Goal: Task Accomplishment & Management: Complete application form

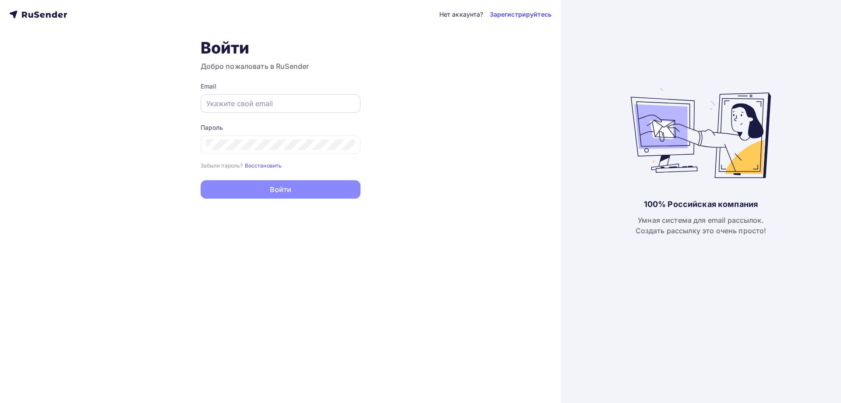
click at [240, 98] on div "Email" at bounding box center [281, 97] width 160 height 31
click at [249, 99] on input "text" at bounding box center [280, 103] width 149 height 11
paste input "https://beta.rusender.ru/"
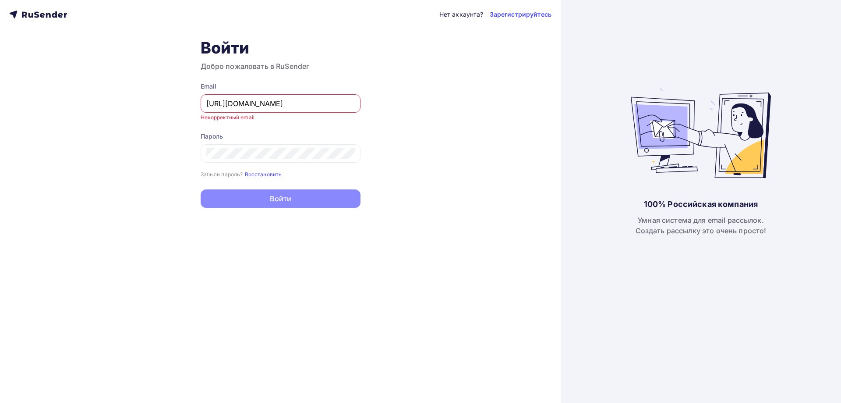
click at [435, 84] on div "Нет аккаунта? Зарегистрируйтесь Войти Добро пожаловать в RuSender Email https:/…" at bounding box center [280, 201] width 561 height 403
drag, startPoint x: 296, startPoint y: 99, endPoint x: 77, endPoint y: 71, distance: 220.9
click at [78, 71] on div "Нет аккаунта? Зарегистрируйтесь Войти Добро пожаловать в RuSender Email https:/…" at bounding box center [280, 201] width 561 height 403
click at [301, 108] on input "https://beta.rusender.ru/" at bounding box center [280, 103] width 149 height 11
drag, startPoint x: 285, startPoint y: 114, endPoint x: -31, endPoint y: 74, distance: 318.5
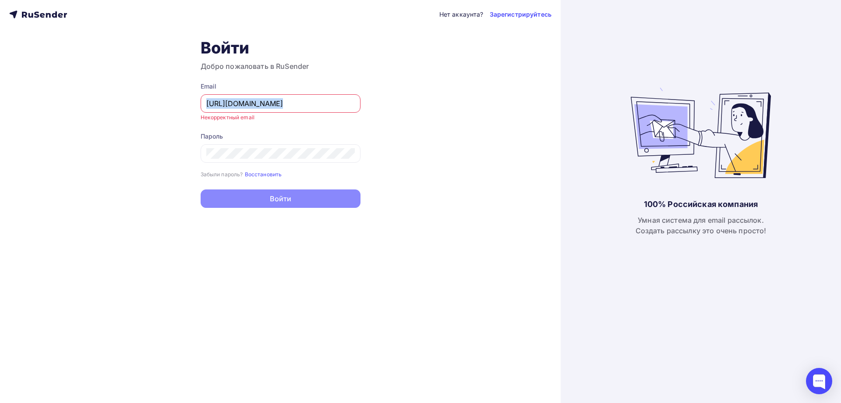
click at [0, 74] on html "Нет аккаунта? Зарегистрируйтесь Войти Добро пожаловать в RuSender Email https:/…" at bounding box center [420, 201] width 841 height 403
click at [293, 117] on div "Email https://beta.rusender.ru/ Некорректный email" at bounding box center [281, 101] width 160 height 39
drag, startPoint x: 299, startPoint y: 102, endPoint x: 182, endPoint y: 116, distance: 118.3
click at [137, 93] on div "Нет аккаунта? Зарегистрируйтесь Войти Добро пожаловать в RuSender Email https:/…" at bounding box center [280, 201] width 561 height 403
paste input "[EMAIL_ADDRESS][DOMAIN_NAME]"
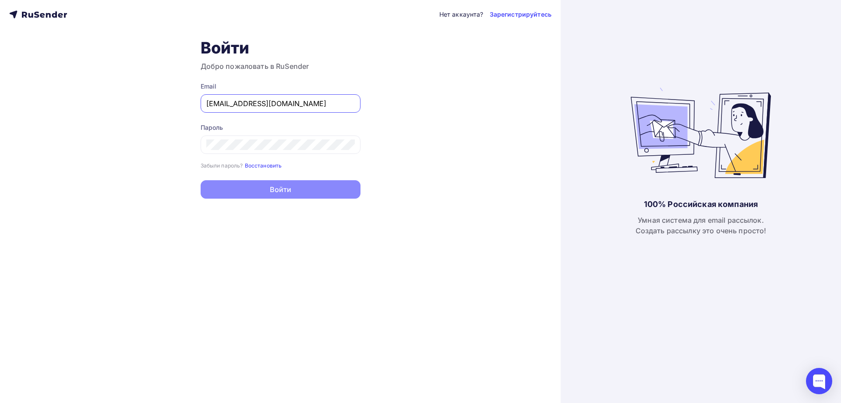
type input "[EMAIL_ADDRESS][DOMAIN_NAME]"
click at [251, 163] on small "Восстановить" at bounding box center [263, 165] width 37 height 7
click at [522, 14] on link "Зарегистрируйтесь" at bounding box center [521, 14] width 62 height 9
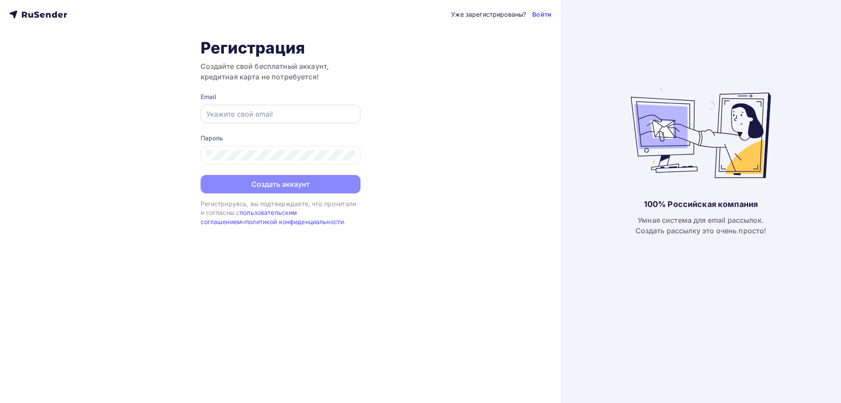
click at [270, 118] on input "text" at bounding box center [280, 114] width 149 height 11
paste input "[EMAIL_ADDRESS][DOMAIN_NAME]"
type input "[EMAIL_ADDRESS][DOMAIN_NAME]"
click at [222, 148] on div at bounding box center [281, 155] width 160 height 18
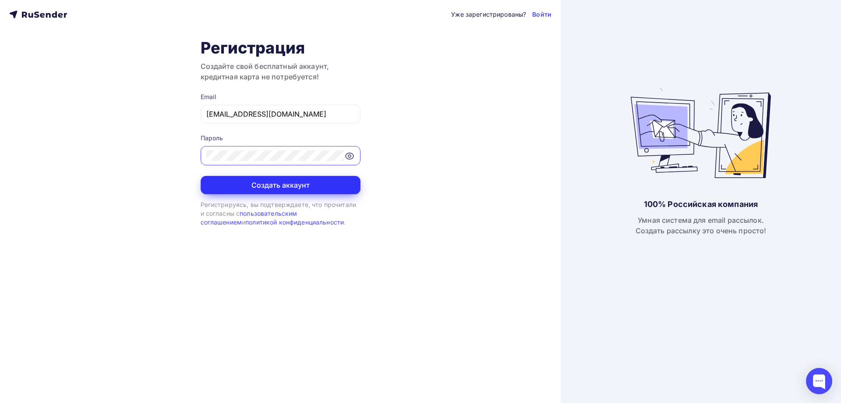
click at [240, 184] on button "Создать аккаунт" at bounding box center [281, 185] width 160 height 18
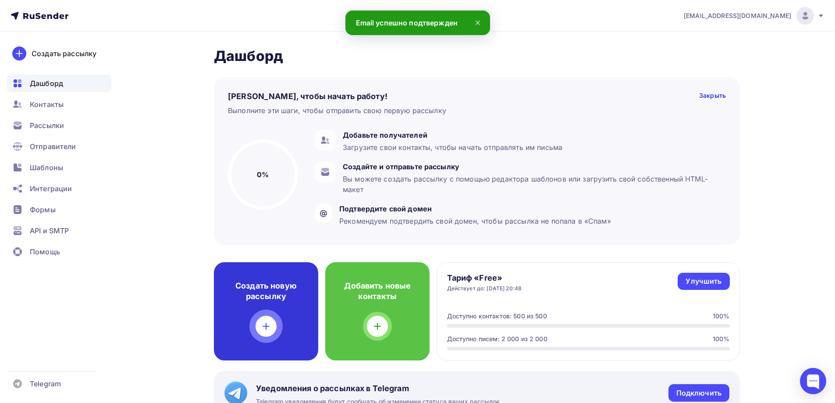
click at [245, 317] on div "Создать новую рассылку" at bounding box center [266, 311] width 104 height 98
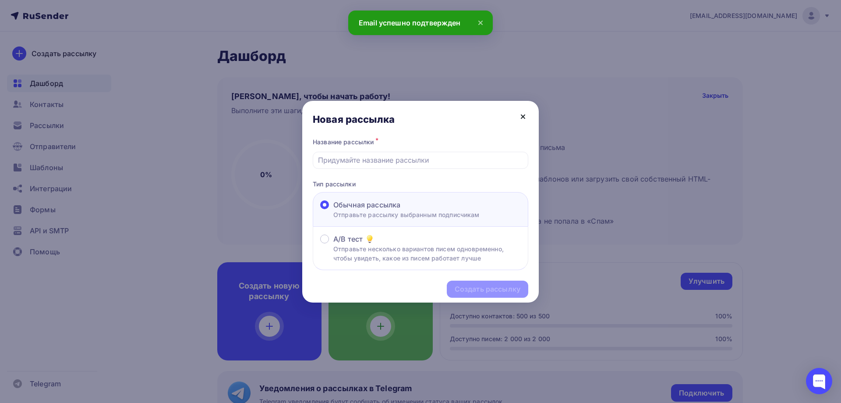
click at [528, 113] on icon at bounding box center [523, 116] width 11 height 11
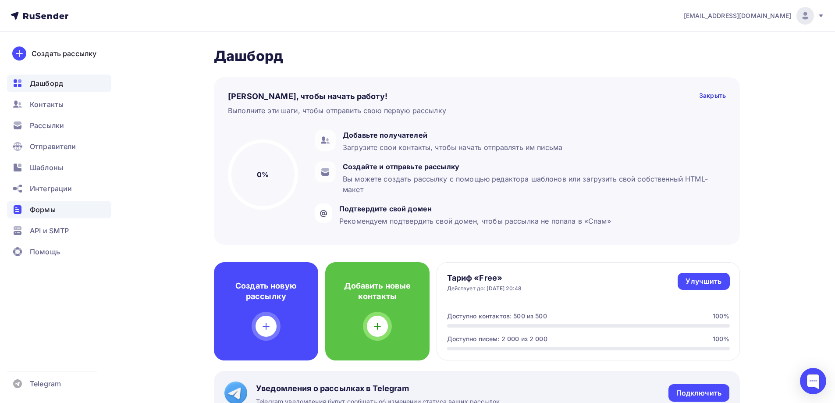
click at [50, 203] on div "Формы" at bounding box center [59, 210] width 104 height 18
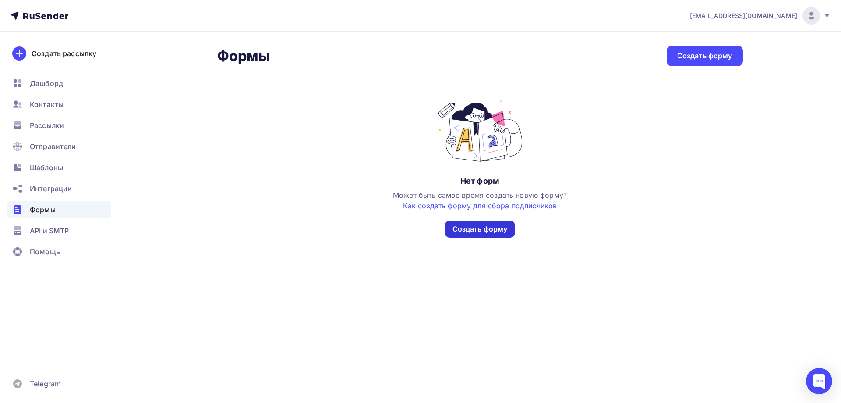
click at [483, 230] on div "Создать форму" at bounding box center [480, 229] width 55 height 10
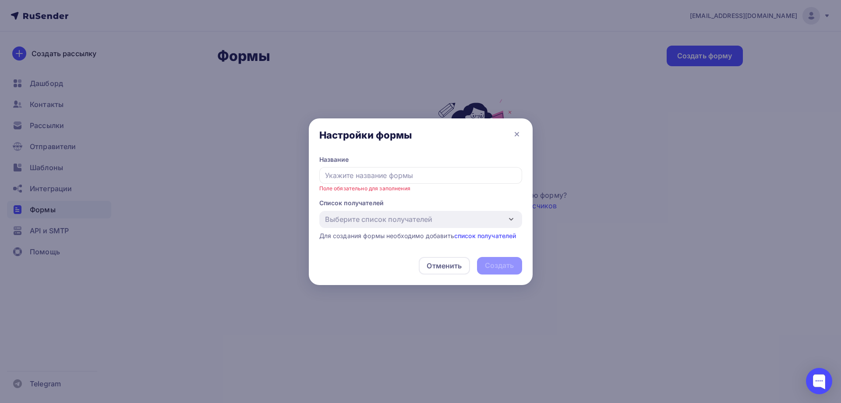
click at [419, 184] on div "Поле обязательно для заполнения" at bounding box center [421, 179] width 203 height 25
click at [415, 180] on input "text" at bounding box center [421, 175] width 203 height 17
click at [476, 234] on link "список получателей" at bounding box center [485, 235] width 62 height 7
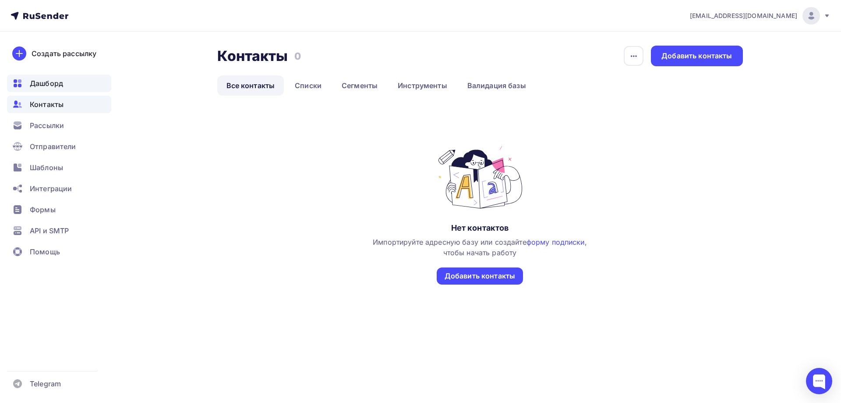
click at [68, 86] on div "Дашборд" at bounding box center [59, 84] width 104 height 18
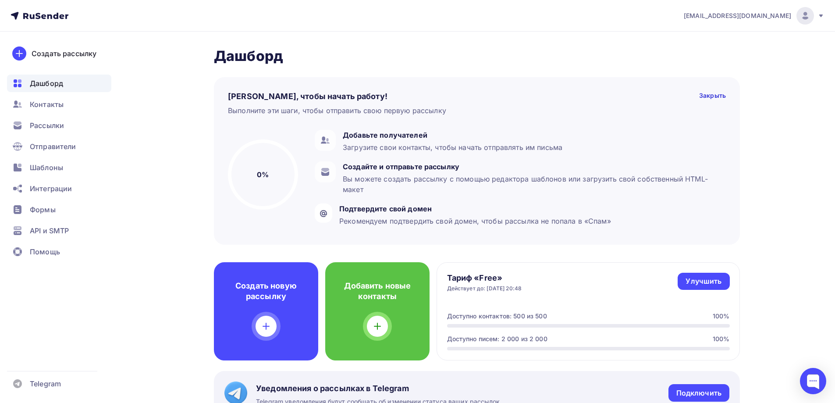
click at [51, 197] on ul "Дашборд Контакты Рассылки Отправители Шаблоны Интеграции Формы API и SMTP Помощь" at bounding box center [59, 170] width 104 height 191
click at [46, 207] on span "Формы" at bounding box center [43, 209] width 26 height 11
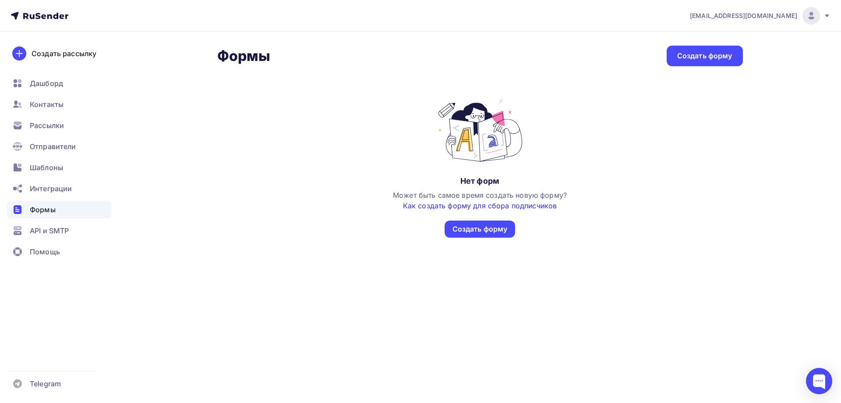
click at [479, 209] on link "Как создать форму для сбора подписчиков" at bounding box center [480, 205] width 154 height 9
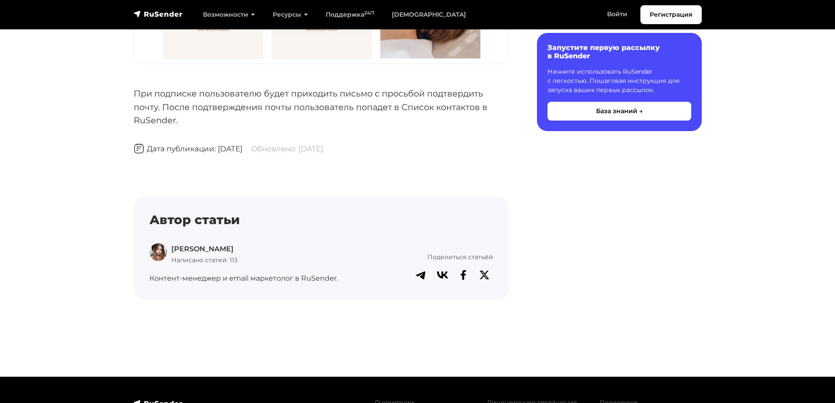
scroll to position [3199, 0]
